Goal: Task Accomplishment & Management: Manage account settings

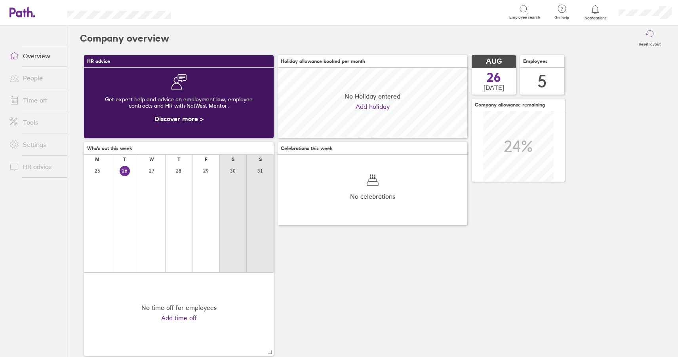
scroll to position [70, 190]
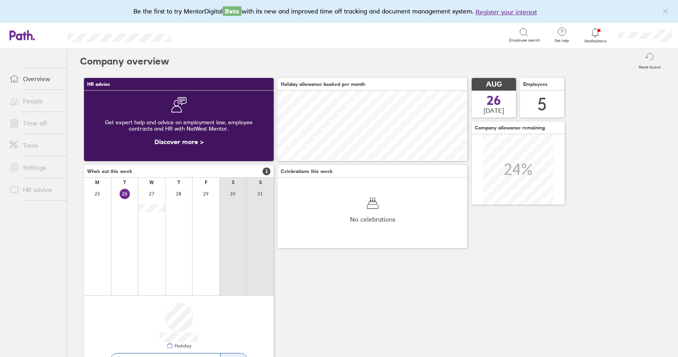
click at [39, 123] on link "Time off" at bounding box center [35, 123] width 64 height 16
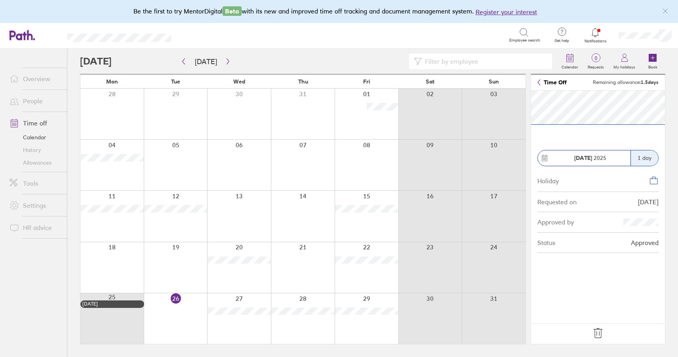
click at [596, 334] on icon at bounding box center [598, 333] width 13 height 13
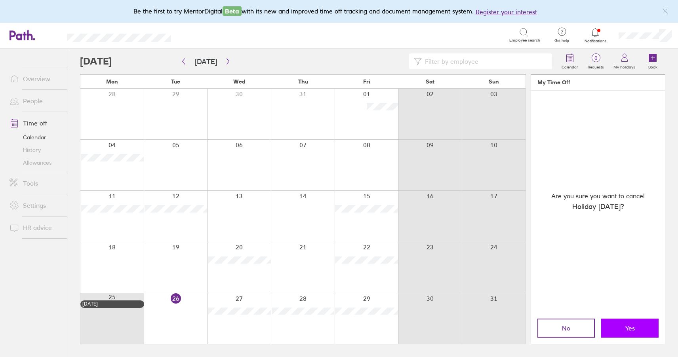
click at [619, 322] on button "Yes" at bounding box center [629, 328] width 57 height 19
